Goal: Information Seeking & Learning: Learn about a topic

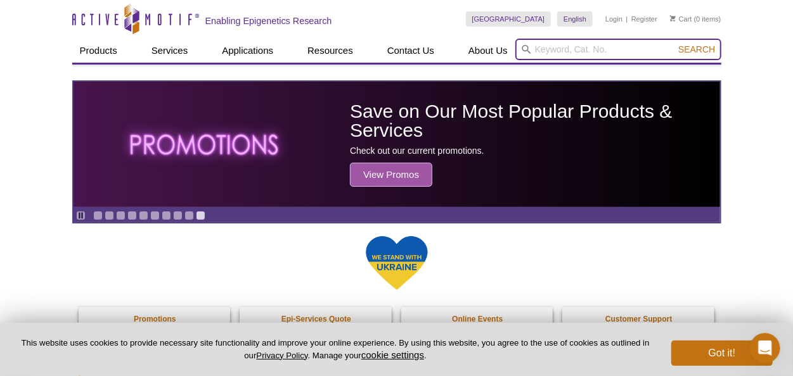
click at [563, 46] on input "search" at bounding box center [618, 50] width 206 height 22
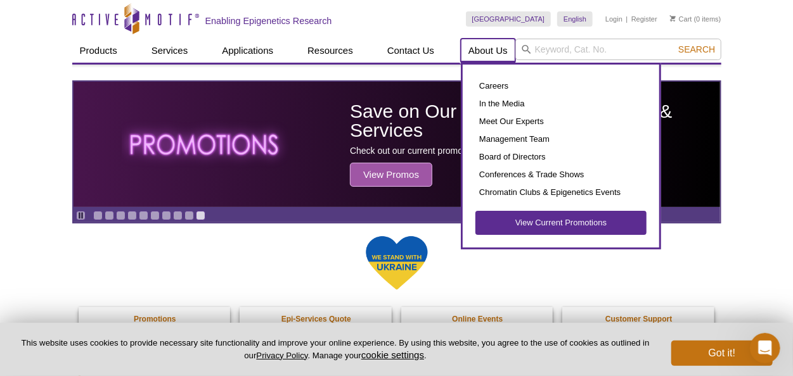
click at [501, 54] on link "About Us" at bounding box center [488, 51] width 54 height 24
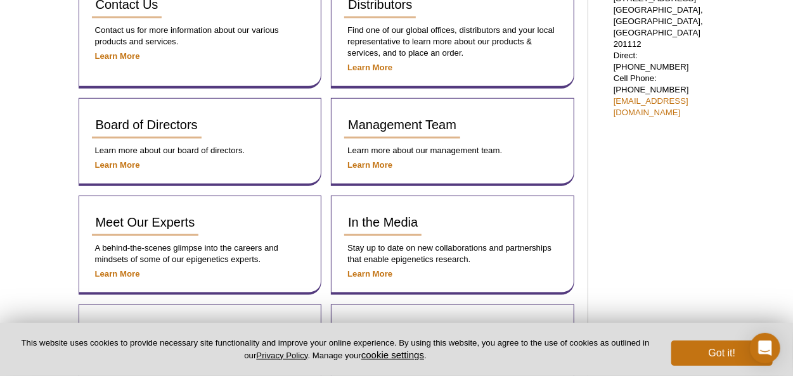
scroll to position [608, 0]
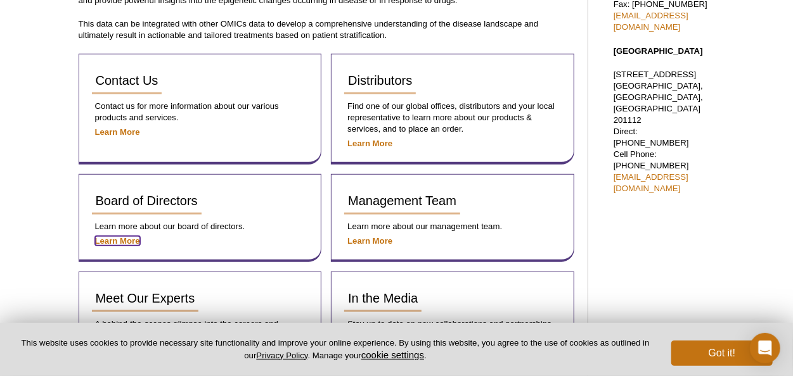
click at [118, 238] on strong "Learn More" at bounding box center [117, 241] width 45 height 10
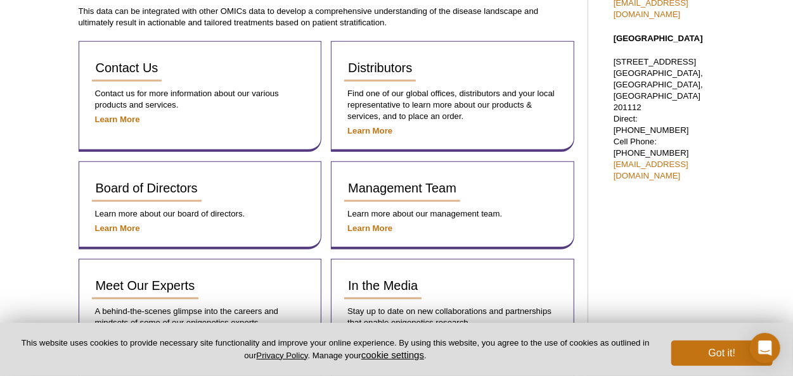
scroll to position [640, 0]
click at [384, 224] on strong "Learn More" at bounding box center [369, 229] width 45 height 10
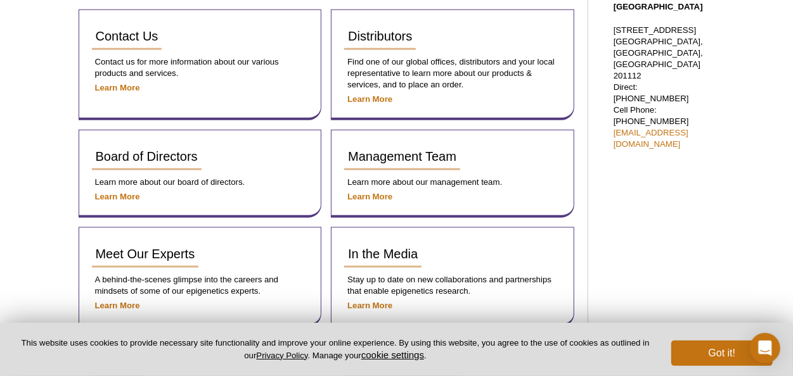
scroll to position [748, 0]
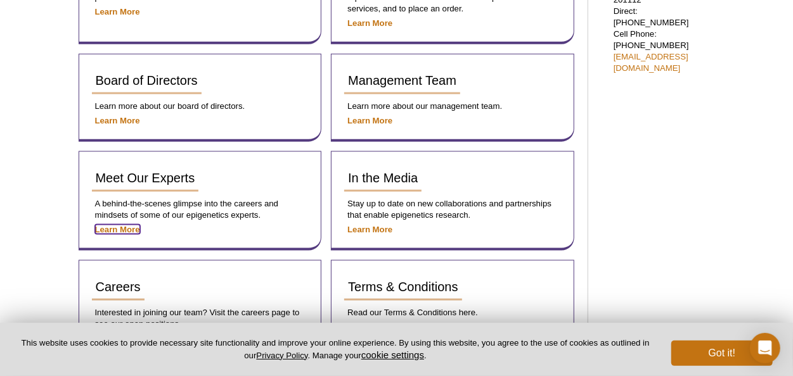
click at [108, 226] on strong "Learn More" at bounding box center [117, 230] width 45 height 10
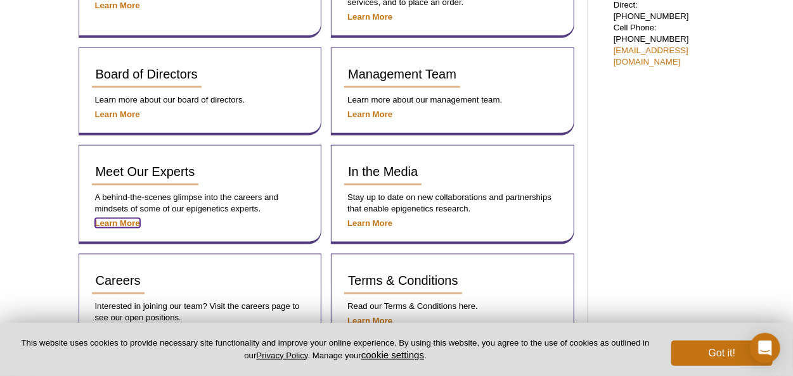
scroll to position [729, 0]
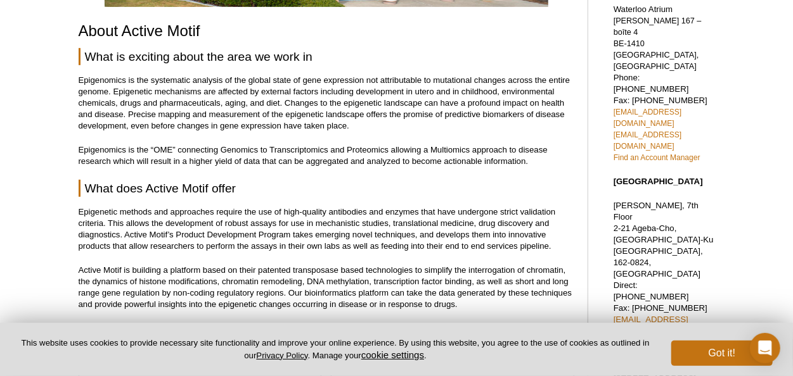
scroll to position [532, 0]
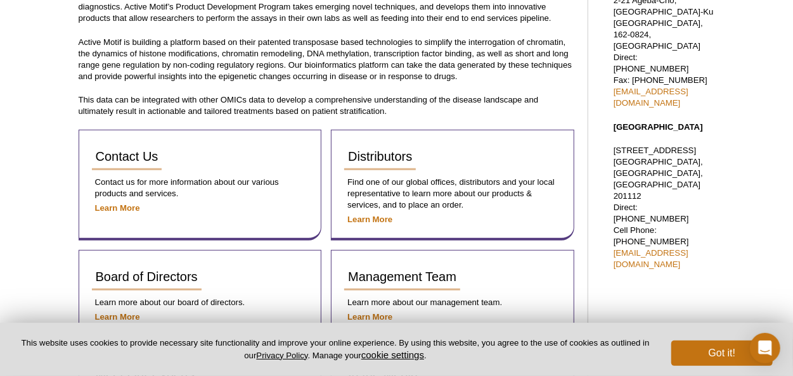
click at [634, 125] on div "[GEOGRAPHIC_DATA] [STREET_ADDRESS] Toll Free: [PHONE_NUMBER] Direct: [PHONE_NUM…" at bounding box center [661, 73] width 120 height 992
